Goal: Transaction & Acquisition: Purchase product/service

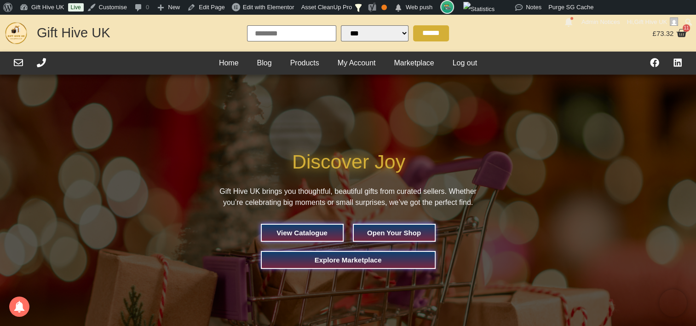
click at [357, 172] on span "Celebrate Everything" at bounding box center [384, 162] width 185 height 24
drag, startPoint x: 357, startPoint y: 172, endPoint x: 311, endPoint y: 166, distance: 46.4
click at [311, 166] on span "Celebrate Everything" at bounding box center [384, 162] width 185 height 24
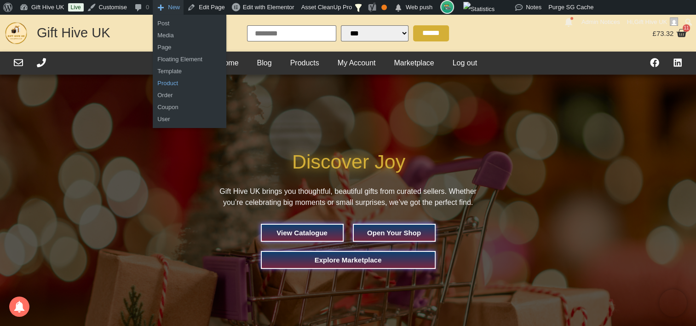
click at [175, 79] on link "Product" at bounding box center [190, 83] width 74 height 12
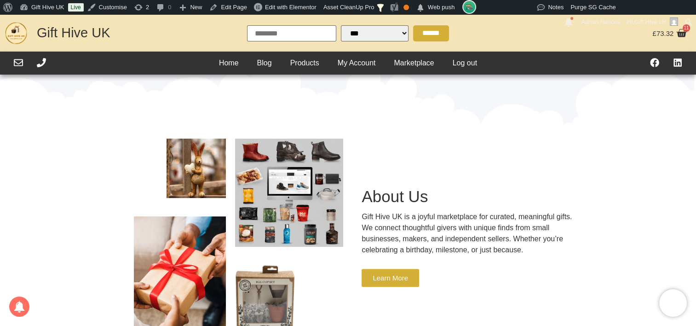
scroll to position [46, 0]
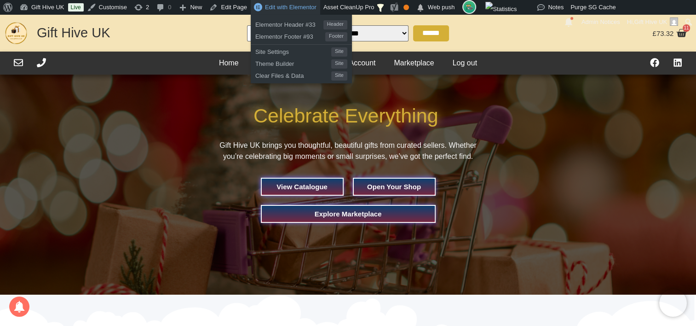
click at [267, 4] on span "Edit with Elementor" at bounding box center [291, 7] width 52 height 7
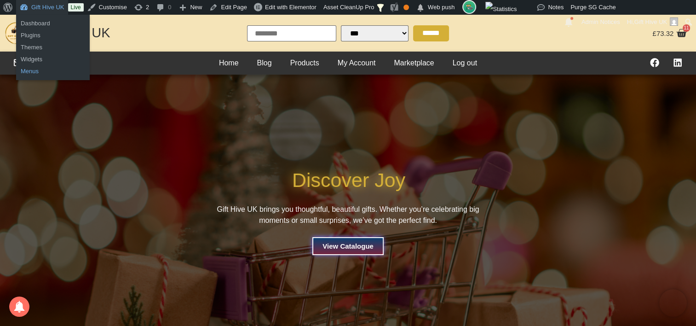
click at [28, 75] on link "Menus" at bounding box center [53, 71] width 74 height 12
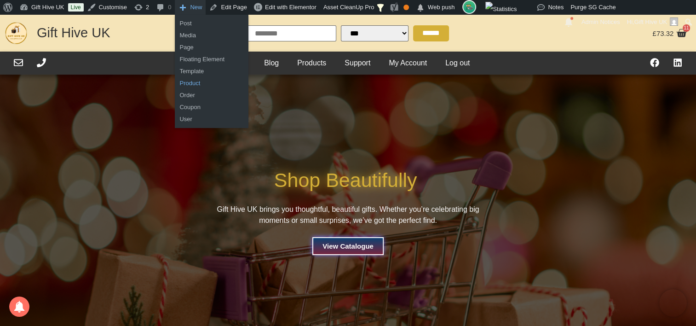
click at [204, 82] on link "Product" at bounding box center [212, 83] width 74 height 12
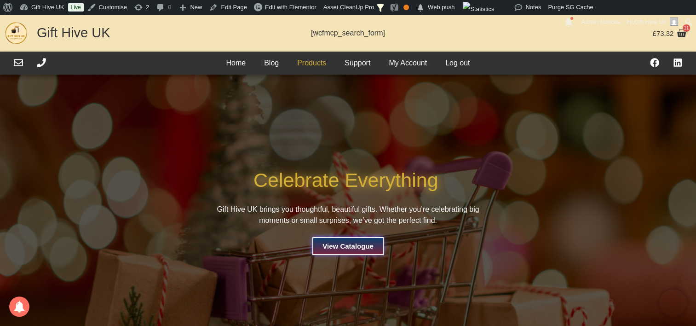
click at [288, 64] on link "Products" at bounding box center [311, 63] width 47 height 14
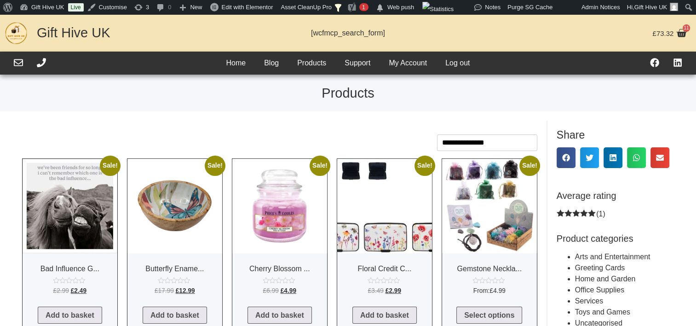
select select "Language Translate Widget"
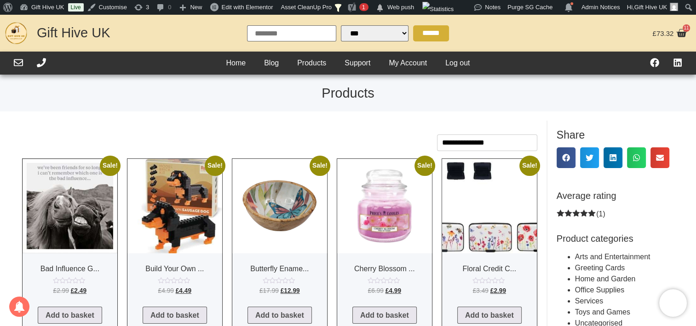
click at [188, 182] on img at bounding box center [174, 206] width 95 height 95
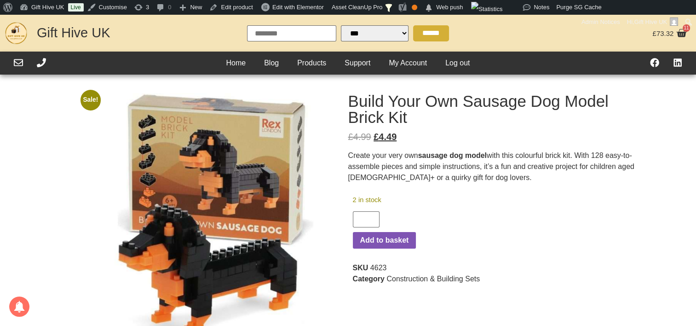
select select "Language Translate Widget"
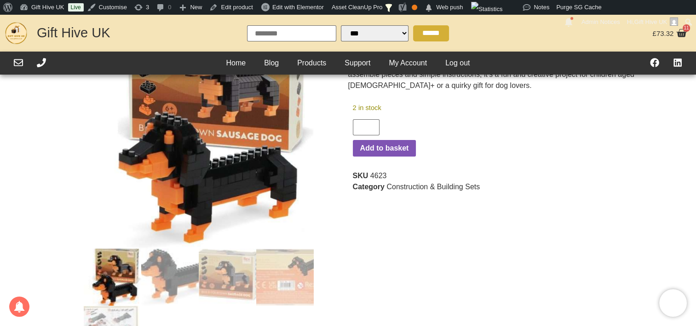
scroll to position [184, 0]
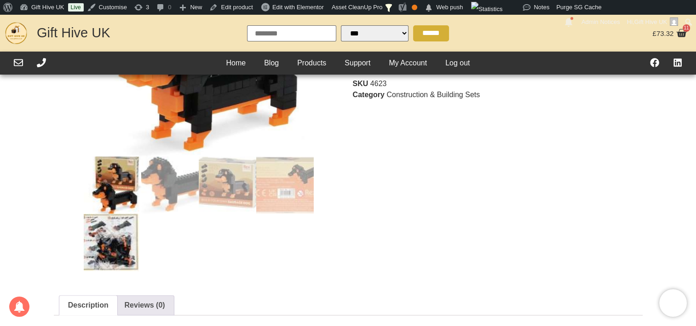
click at [129, 238] on img at bounding box center [112, 241] width 57 height 57
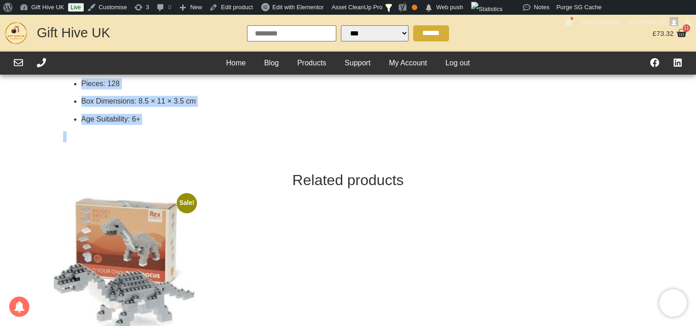
scroll to position [576, 0]
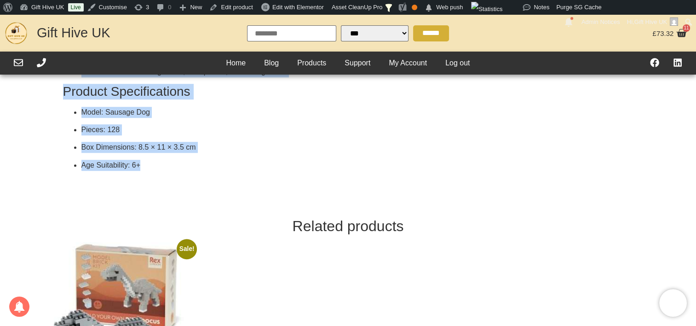
drag, startPoint x: 63, startPoint y: 140, endPoint x: 275, endPoint y: 169, distance: 213.2
click at [275, 169] on div "Get creative with this Build Your Own Sausage Dog Model Brick Kit . This engagi…" at bounding box center [348, 42] width 589 height 323
drag, startPoint x: 275, startPoint y: 169, endPoint x: 240, endPoint y: 133, distance: 49.8
click at [267, 152] on p "Box Dimensions: 8.5 × 11 × 3.5 cm" at bounding box center [357, 147] width 552 height 11
click at [155, 96] on h3 "Product Specifications" at bounding box center [348, 92] width 570 height 16
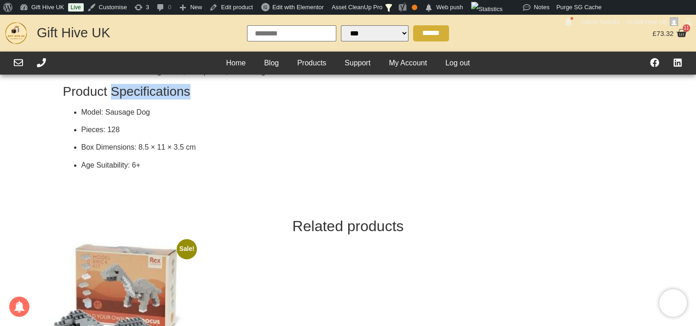
click at [155, 96] on h3 "Product Specifications" at bounding box center [348, 92] width 570 height 16
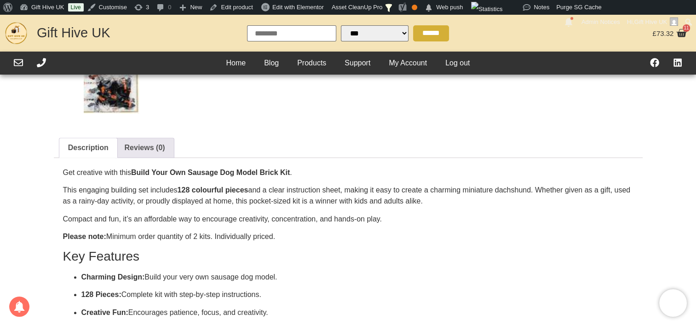
click at [319, 70] on div "Home Blog Products Support My Account Log out Home Blog Products Support My Acc…" at bounding box center [348, 63] width 474 height 23
click at [311, 65] on link "Products" at bounding box center [311, 63] width 47 height 14
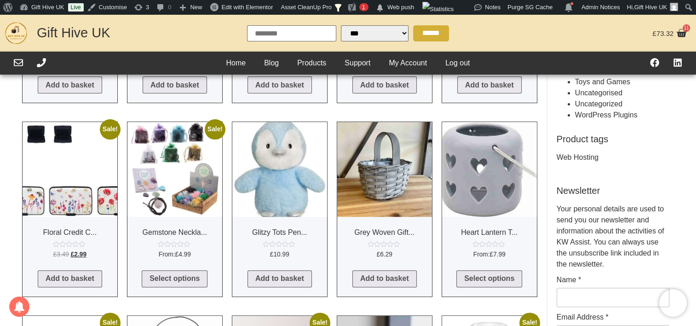
scroll to position [46, 0]
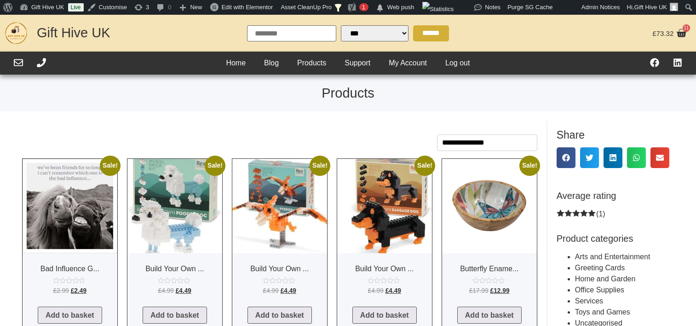
scroll to position [46, 0]
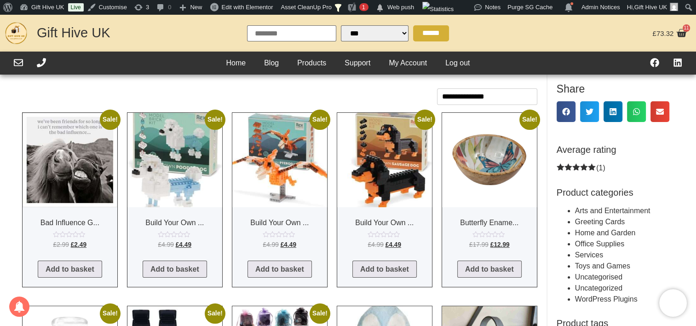
click at [485, 97] on select "**********" at bounding box center [487, 96] width 100 height 17
select select "****"
click at [437, 88] on select "**********" at bounding box center [487, 96] width 100 height 17
